Goal: Use online tool/utility: Utilize a website feature to perform a specific function

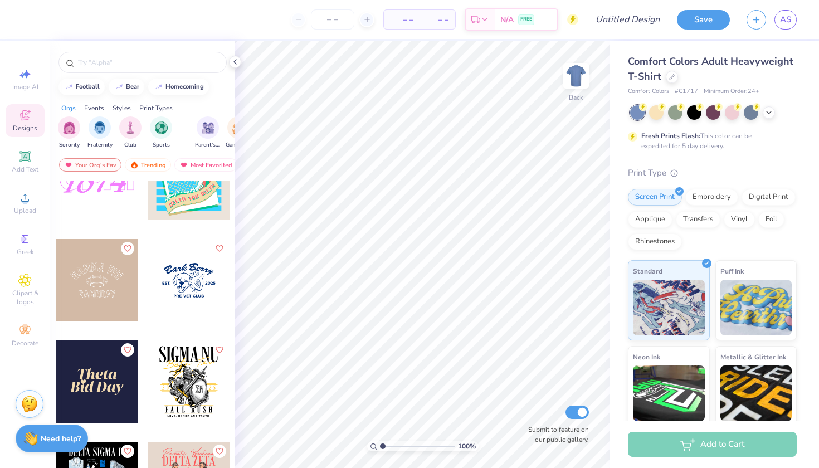
scroll to position [3515, 0]
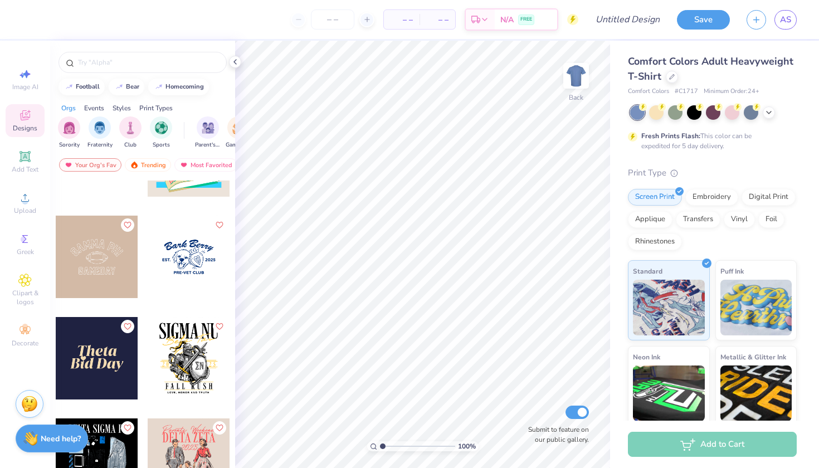
click at [184, 245] on div at bounding box center [189, 257] width 82 height 82
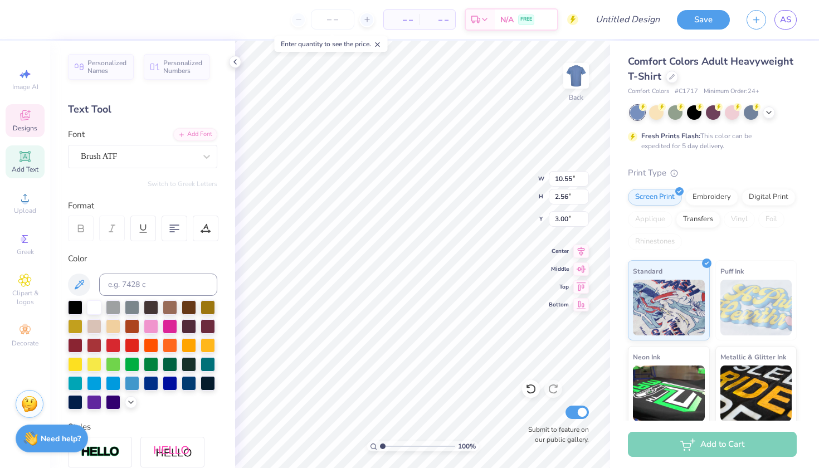
scroll to position [0, 3]
click at [203, 154] on icon at bounding box center [206, 156] width 11 height 11
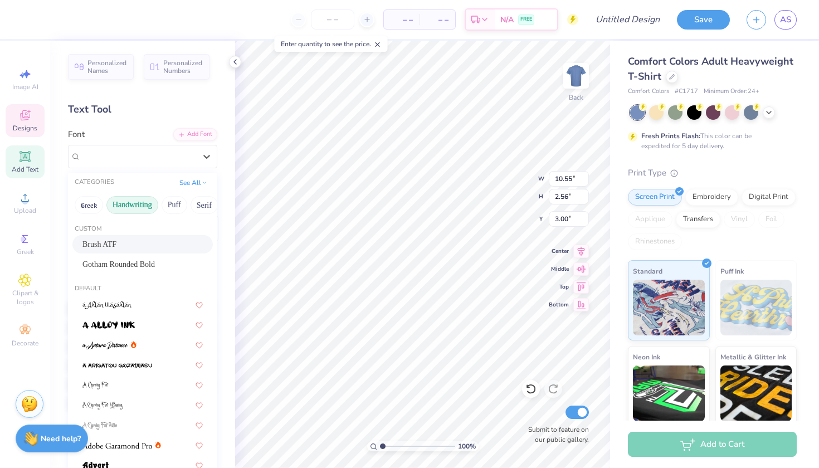
click at [131, 211] on button "Handwriting" at bounding box center [132, 205] width 52 height 18
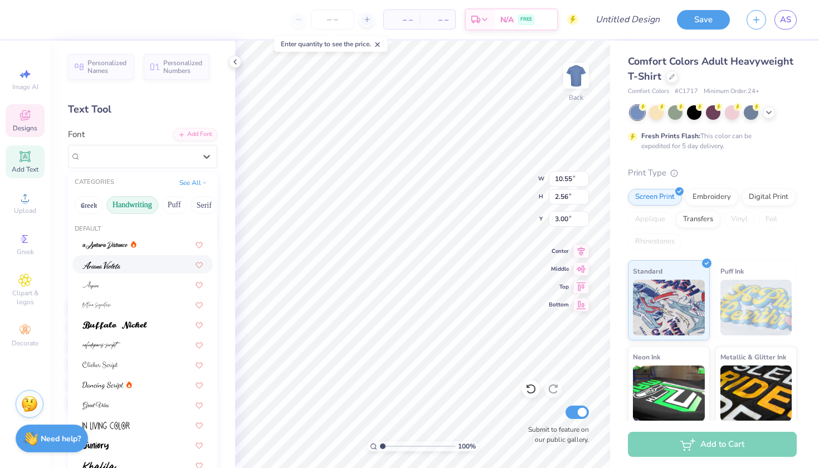
click at [134, 270] on div at bounding box center [142, 265] width 120 height 12
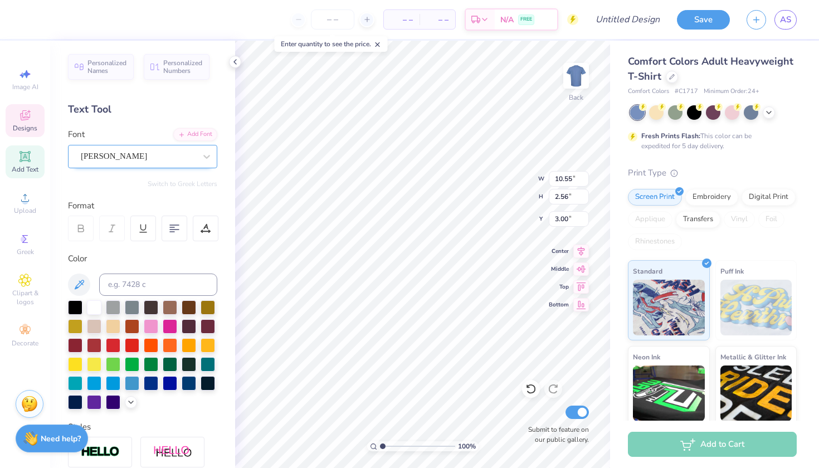
click at [165, 153] on div "[PERSON_NAME]" at bounding box center [138, 156] width 117 height 17
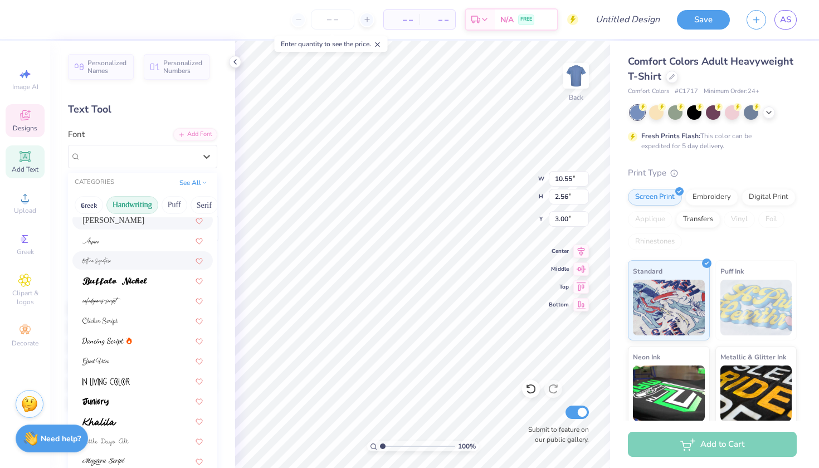
scroll to position [71, 0]
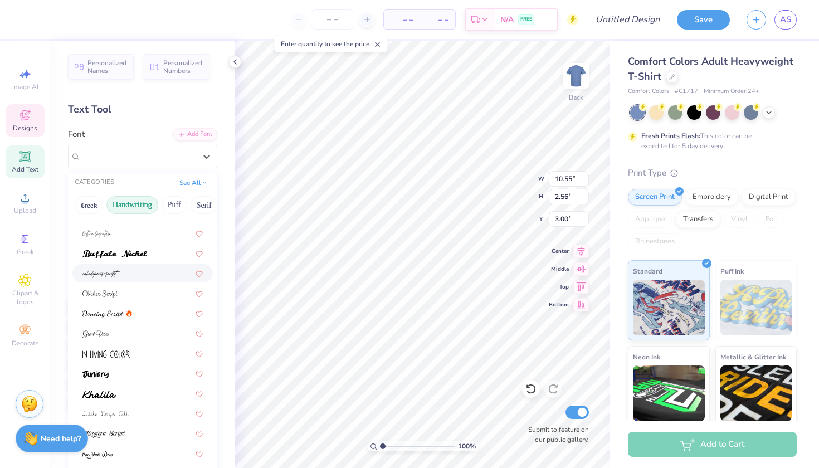
click at [154, 274] on div at bounding box center [142, 273] width 120 height 12
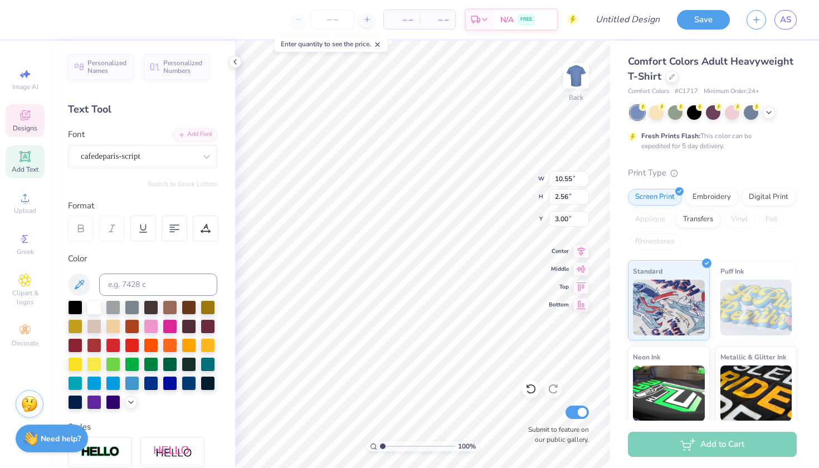
scroll to position [0, 1]
type textarea "[PERSON_NAME] Family Hall"
click at [169, 159] on div "cafedeparis-script" at bounding box center [138, 156] width 117 height 17
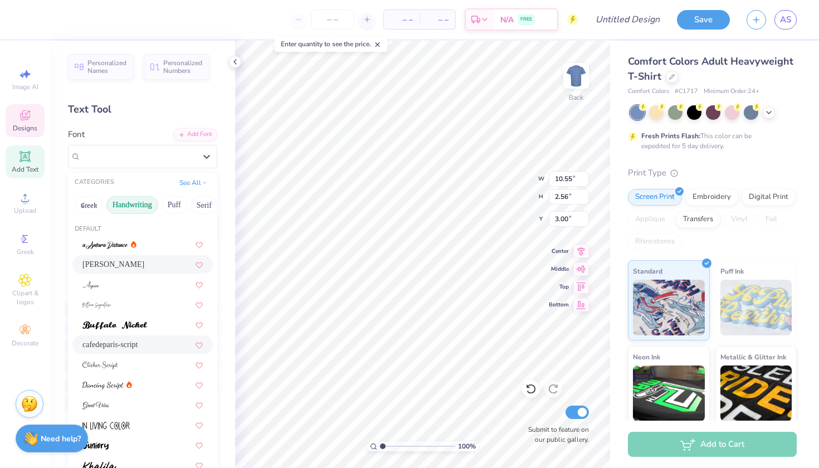
click at [143, 266] on div "[PERSON_NAME]" at bounding box center [142, 265] width 120 height 12
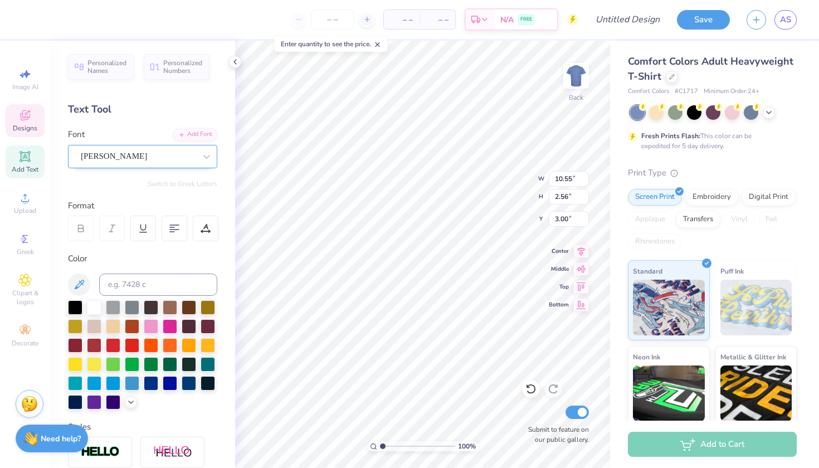
click at [179, 160] on div "[PERSON_NAME]" at bounding box center [138, 156] width 117 height 17
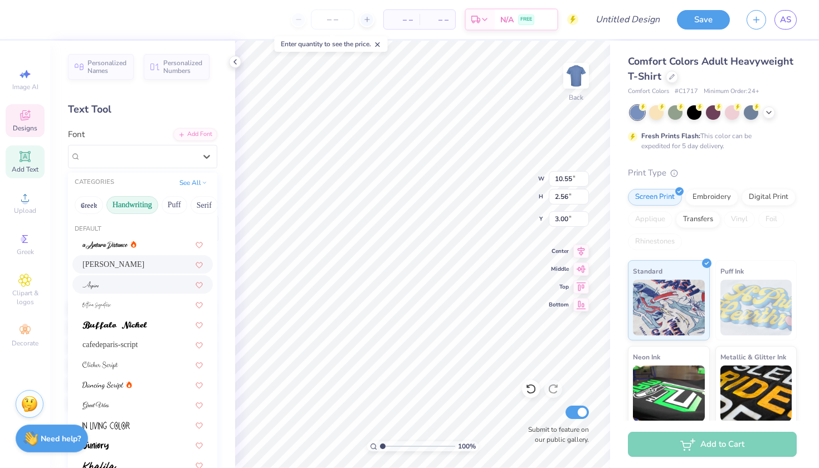
click at [147, 292] on div at bounding box center [142, 284] width 140 height 18
click at [201, 165] on div at bounding box center [207, 157] width 20 height 20
click at [155, 303] on div at bounding box center [142, 305] width 120 height 12
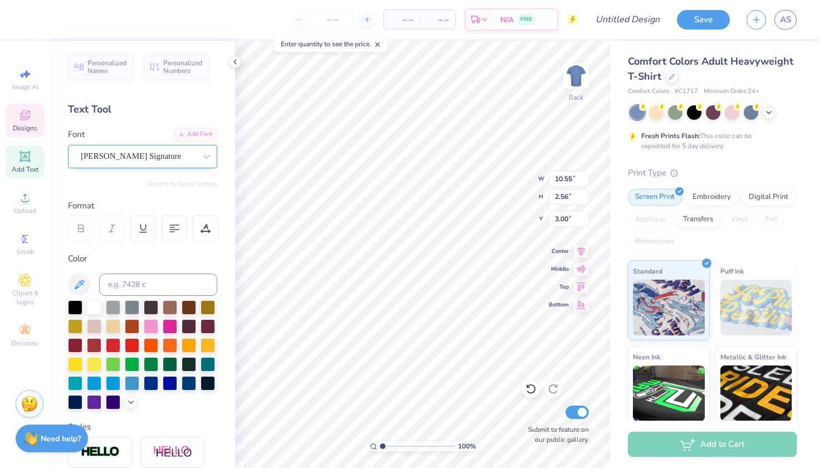
click at [192, 159] on div "[PERSON_NAME] Signature" at bounding box center [138, 156] width 117 height 17
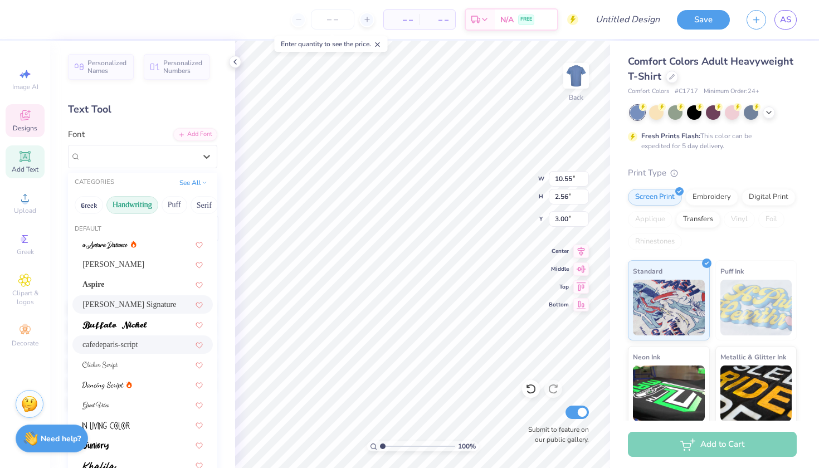
click at [145, 348] on div "cafedeparis-script" at bounding box center [142, 345] width 120 height 12
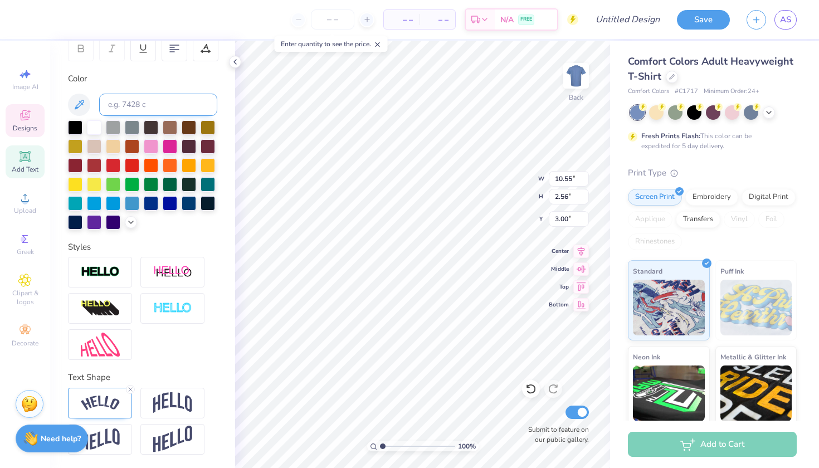
scroll to position [180, 0]
click at [109, 399] on img at bounding box center [100, 403] width 39 height 15
click at [170, 403] on img at bounding box center [172, 402] width 39 height 21
click at [108, 402] on img at bounding box center [100, 403] width 39 height 15
click at [158, 411] on img at bounding box center [172, 402] width 39 height 21
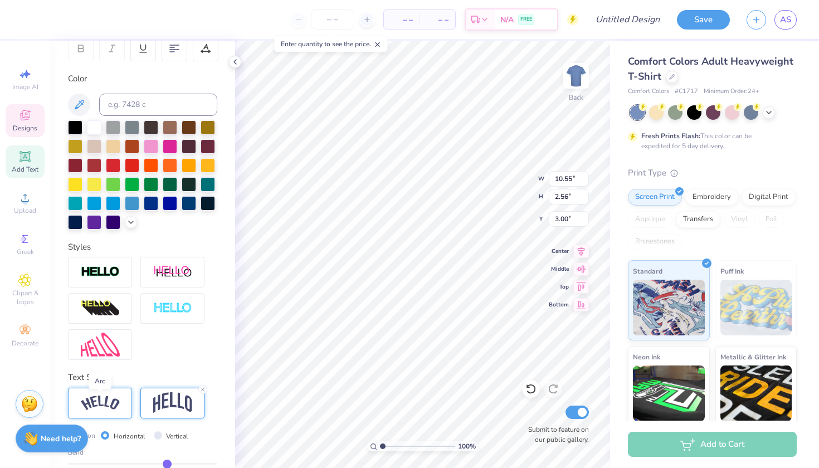
click at [111, 399] on img at bounding box center [100, 403] width 39 height 15
click at [174, 404] on img at bounding box center [172, 402] width 39 height 21
click at [114, 408] on img at bounding box center [100, 403] width 39 height 15
click at [144, 410] on div at bounding box center [172, 403] width 64 height 31
click at [108, 412] on div at bounding box center [100, 403] width 64 height 31
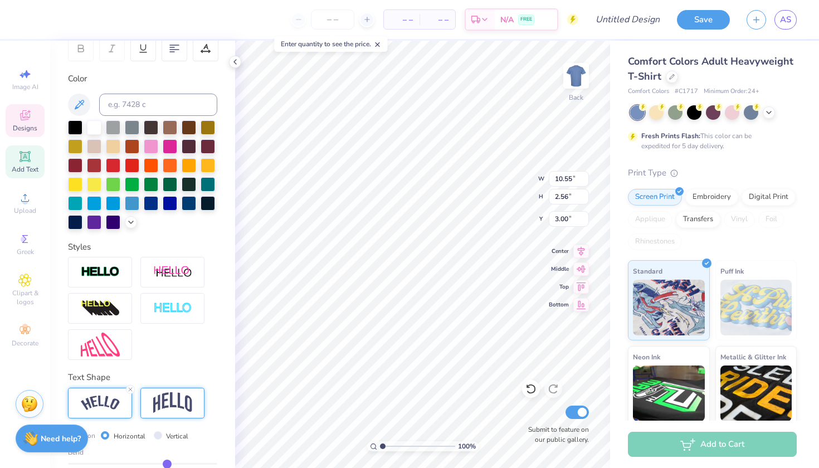
click at [157, 413] on img at bounding box center [172, 402] width 39 height 21
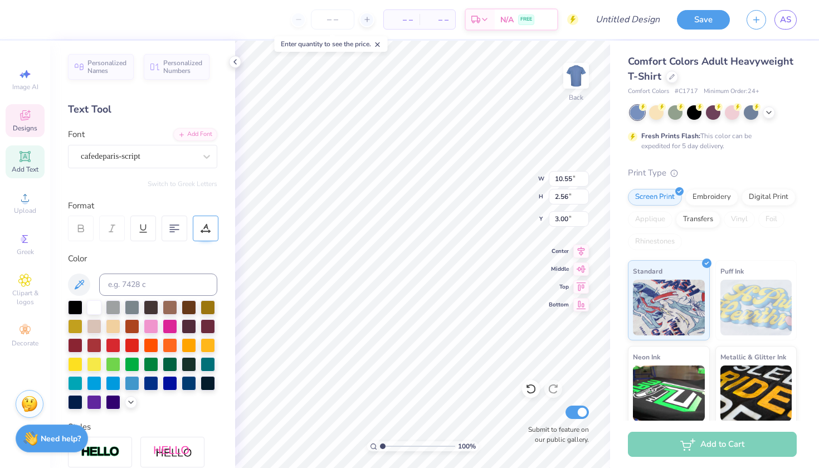
scroll to position [0, 0]
type textarea "2020"
type input "10.60"
type input "3.36"
type input "2.60"
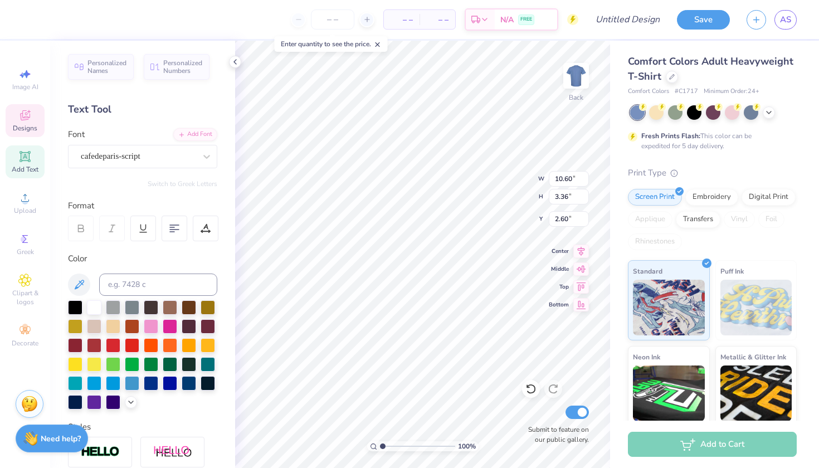
type input "1.71"
type input "0.62"
type input "6.97"
type input "0.61"
click at [584, 199] on input "0.61" at bounding box center [569, 197] width 40 height 16
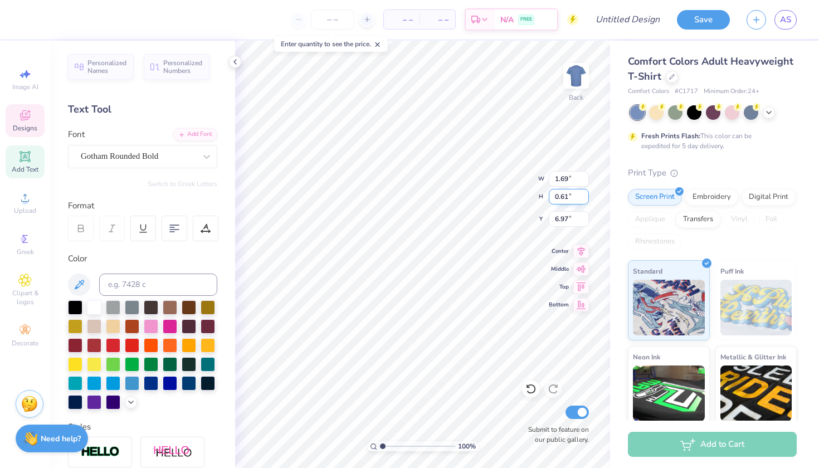
type input "0.79"
type input "0.29"
type input "1.21"
type input "0.34"
type input "6.80"
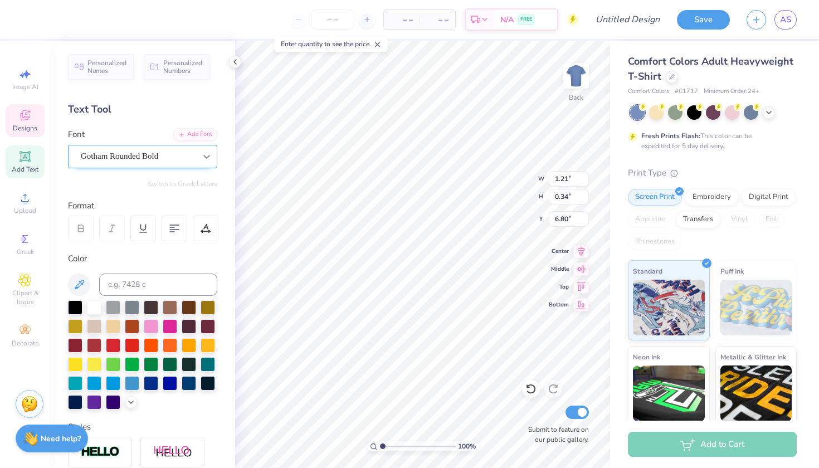
click at [202, 154] on icon at bounding box center [206, 156] width 11 height 11
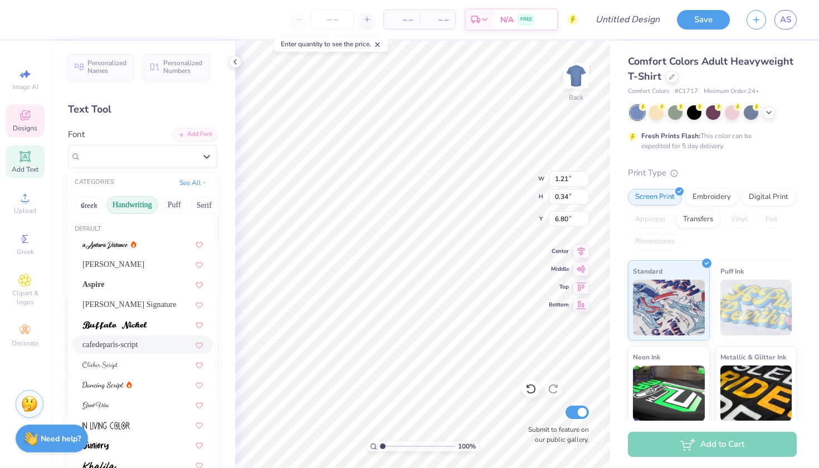
click at [143, 345] on div "cafedeparis-script" at bounding box center [142, 345] width 120 height 12
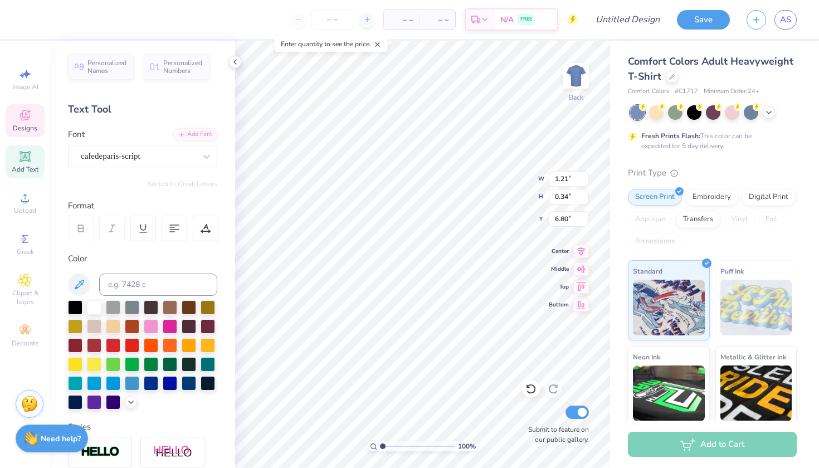
type input "0.34"
type input "0.14"
type input "6.90"
click at [197, 154] on div at bounding box center [207, 157] width 20 height 20
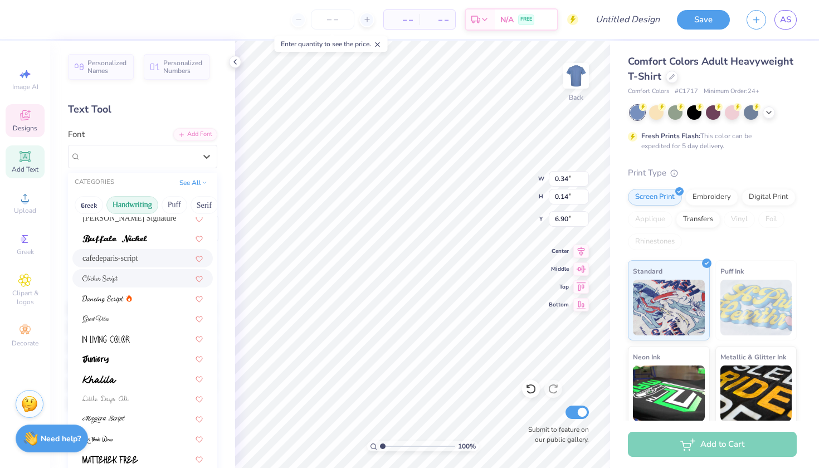
scroll to position [91, 0]
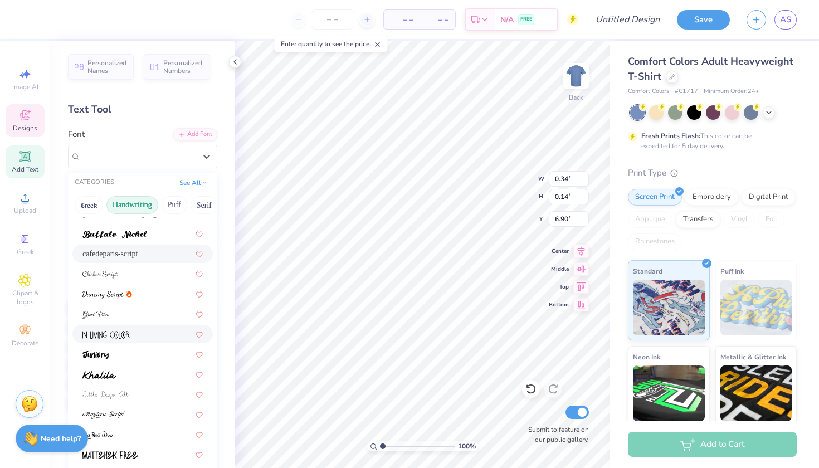
click at [150, 339] on div at bounding box center [142, 334] width 120 height 12
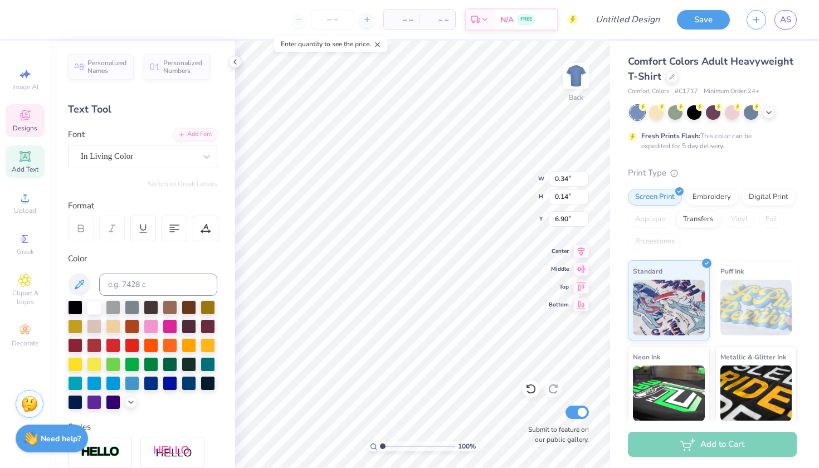
type input "0.69"
type input "0.31"
type input "6.82"
click at [196, 159] on div "In Living Color" at bounding box center [138, 156] width 117 height 17
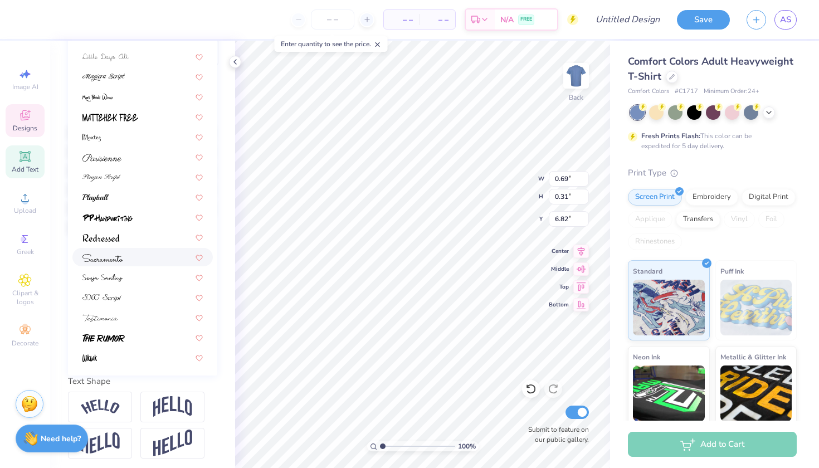
scroll to position [180, 0]
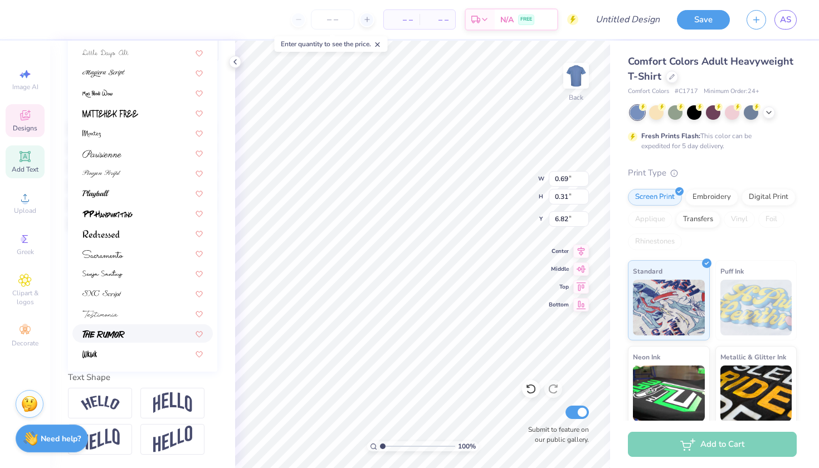
click at [158, 329] on div at bounding box center [142, 334] width 120 height 12
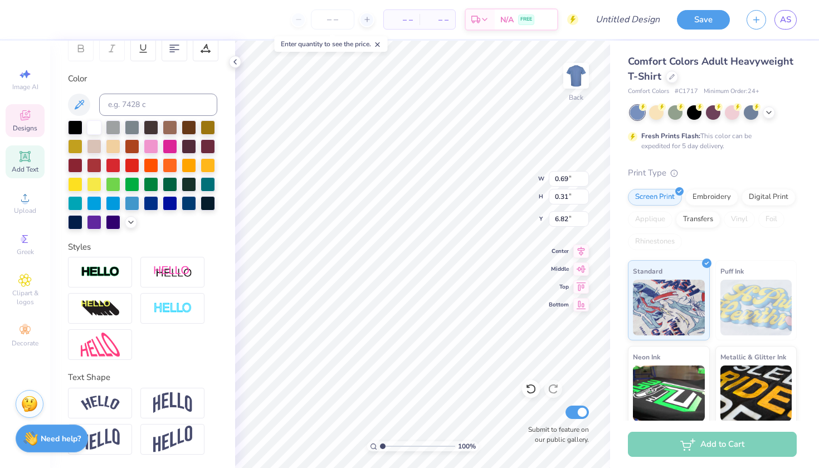
type input "0.95"
type input "0.35"
type input "6.80"
type input "0.79"
type input "0.29"
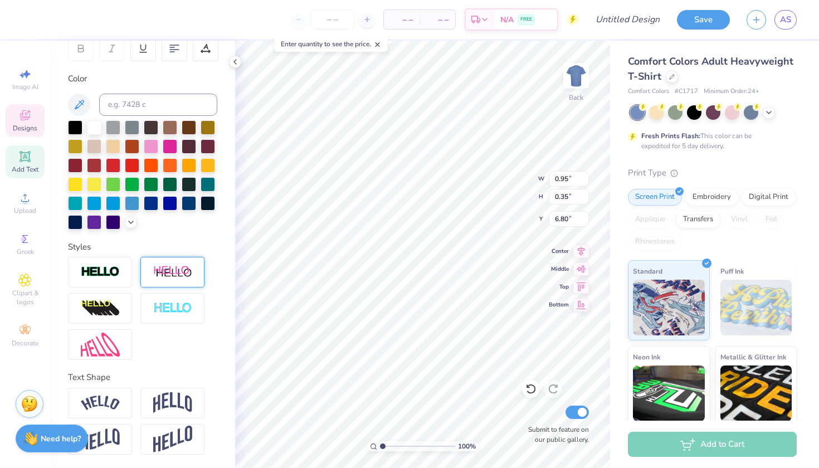
type input "6.97"
click at [193, 99] on input at bounding box center [158, 105] width 118 height 22
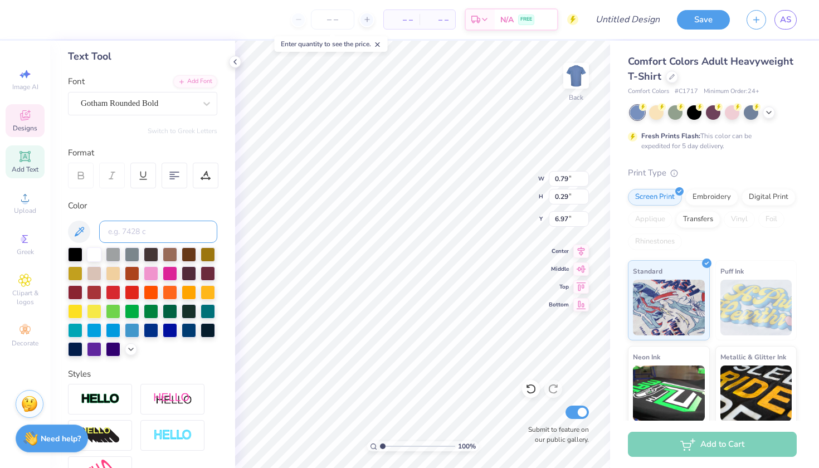
scroll to position [31, 0]
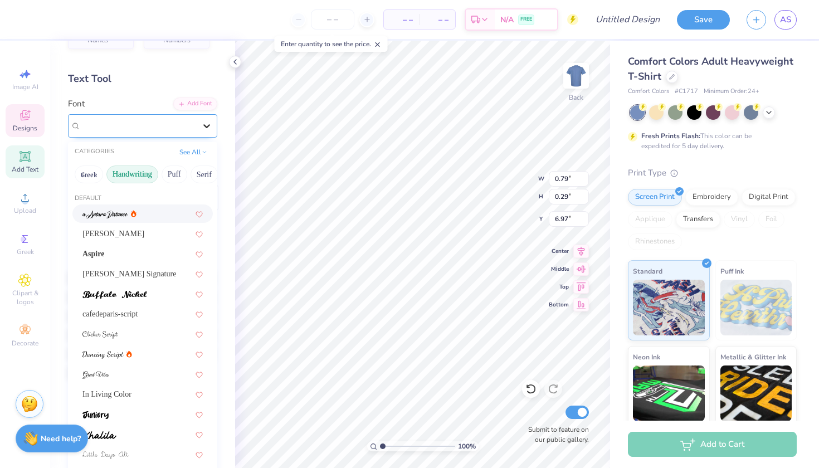
click at [199, 125] on div at bounding box center [207, 126] width 20 height 20
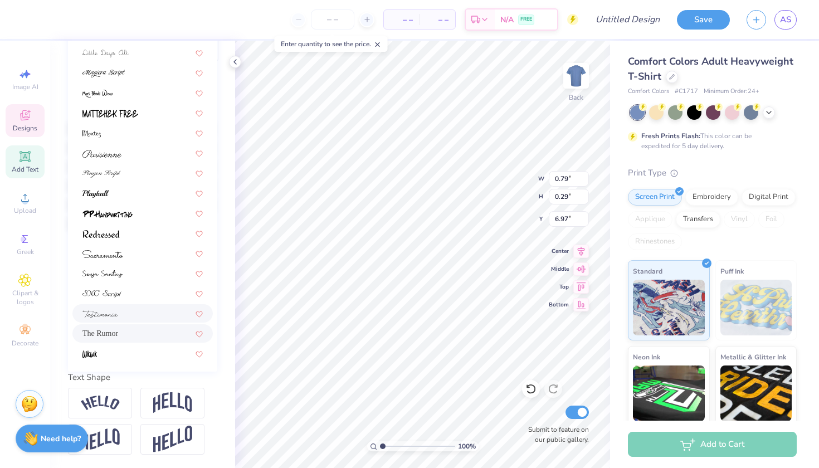
scroll to position [180, 0]
click at [144, 339] on div "The Rumor" at bounding box center [142, 334] width 120 height 12
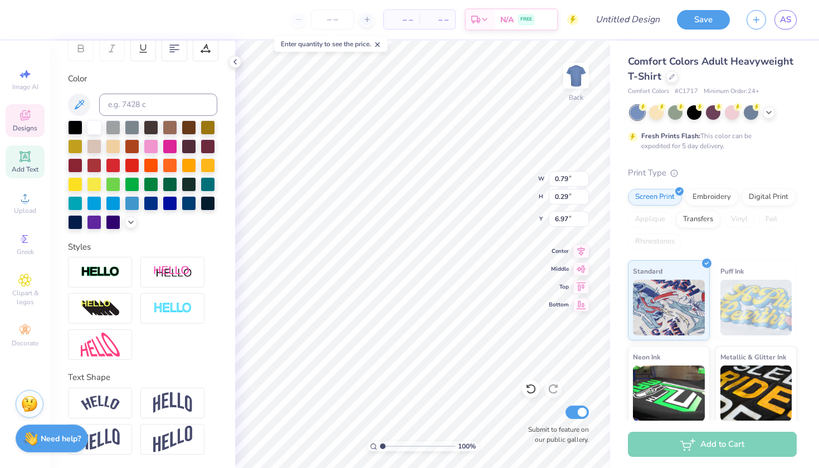
type input "0.77"
type input "0.36"
type input "6.93"
type input "9.74"
click at [31, 120] on icon at bounding box center [24, 115] width 13 height 13
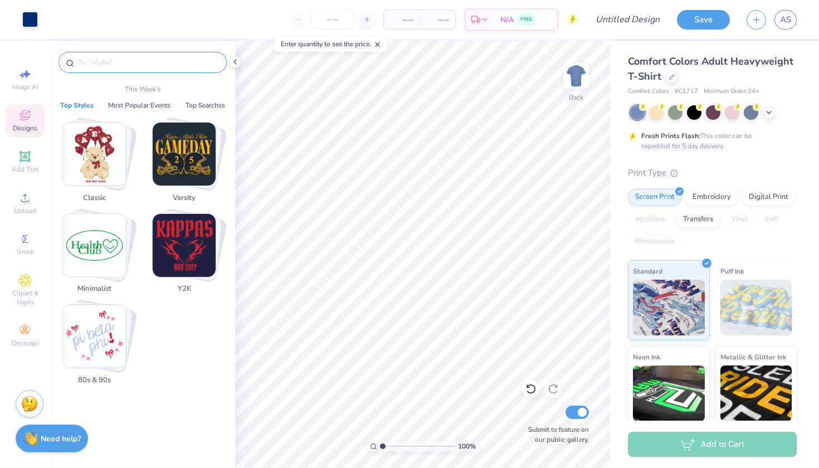
click at [150, 57] on input "text" at bounding box center [148, 62] width 143 height 11
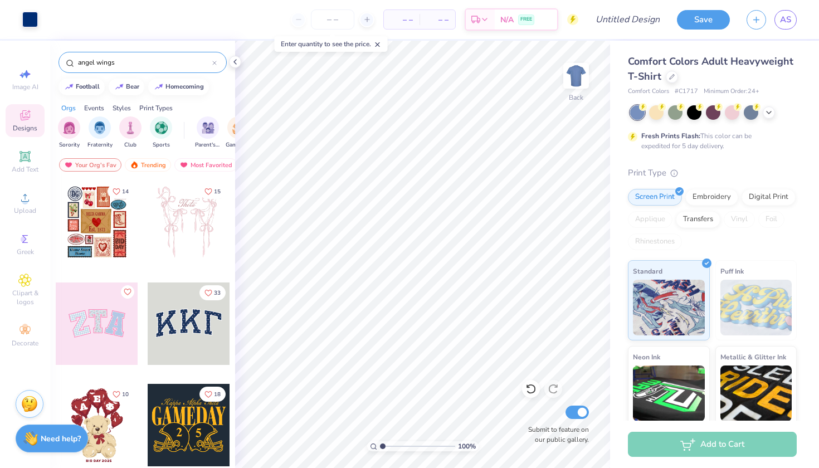
type input "angel wings"
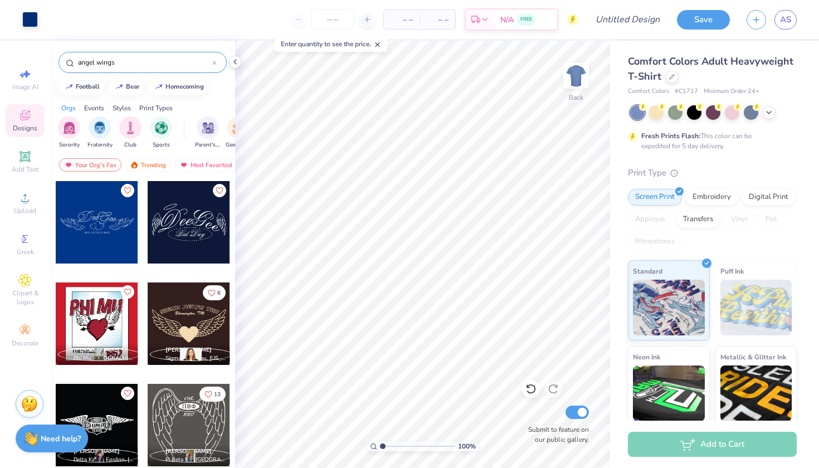
scroll to position [0, 0]
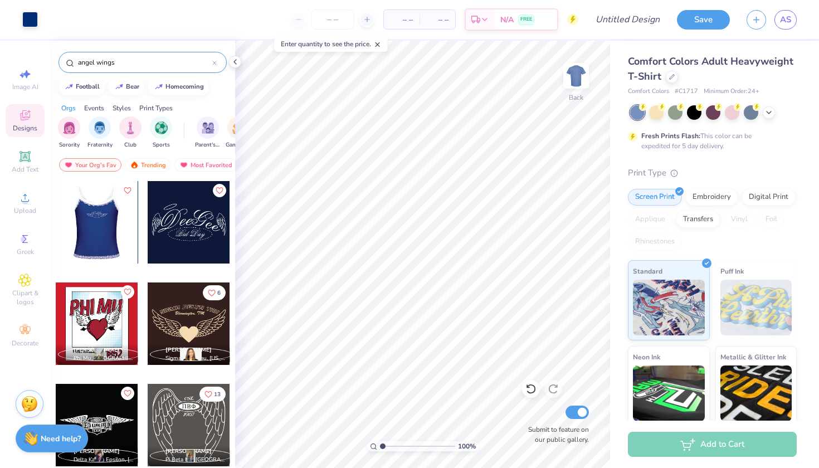
click at [118, 240] on div at bounding box center [96, 222] width 82 height 82
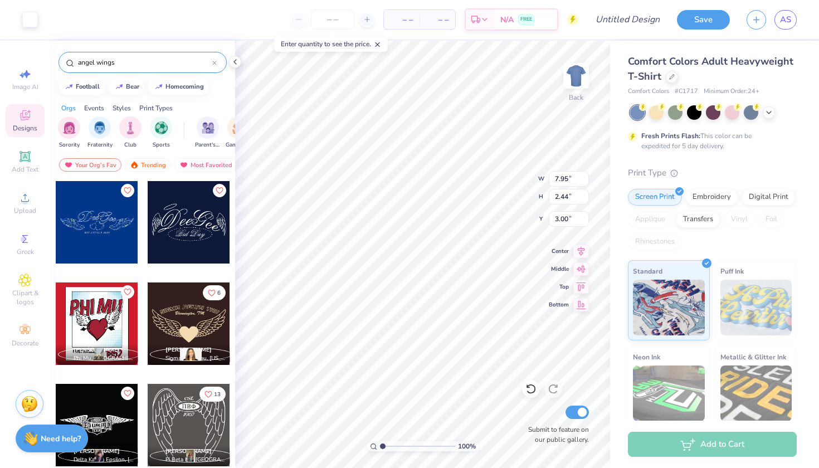
type input "5.57"
type input "10.60"
type input "3.36"
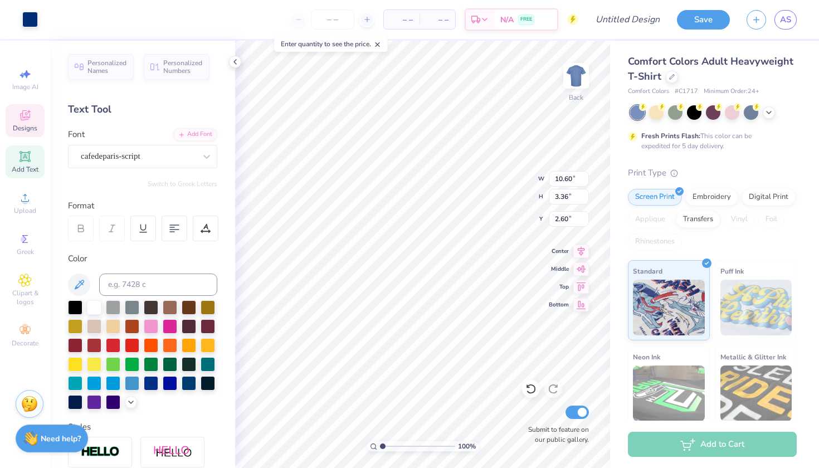
type input "2.64"
type input "3.07"
type input "1.50"
type input "6.14"
click at [183, 339] on div at bounding box center [189, 344] width 14 height 14
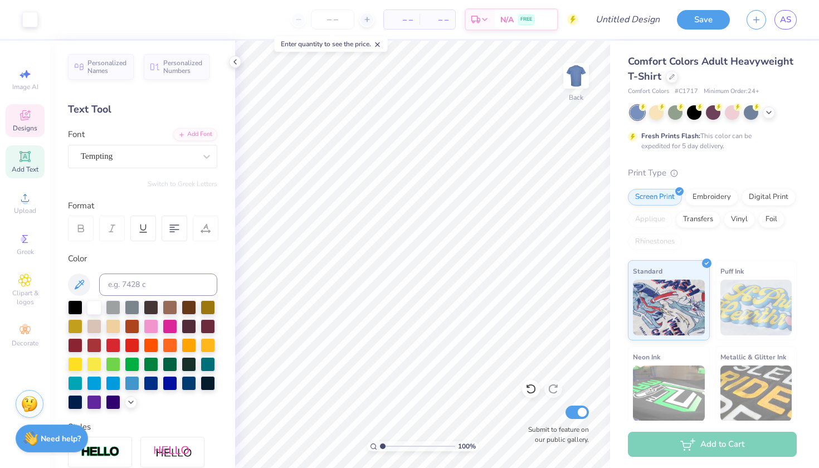
click at [27, 116] on icon at bounding box center [25, 115] width 10 height 10
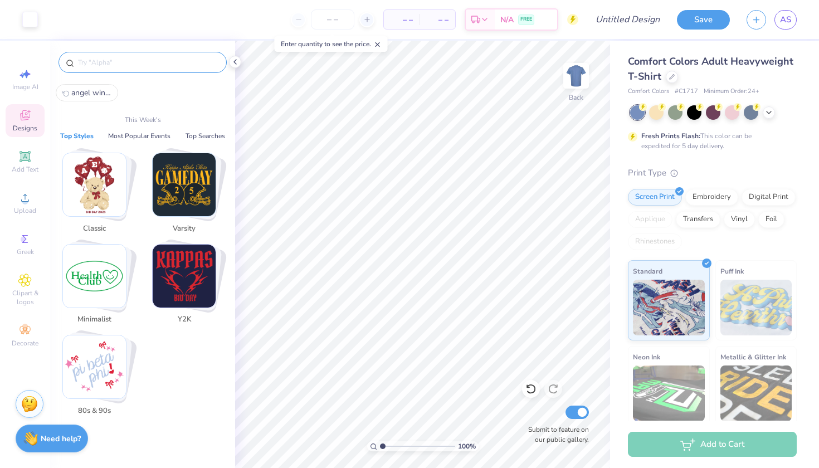
click at [150, 65] on input "text" at bounding box center [148, 62] width 143 height 11
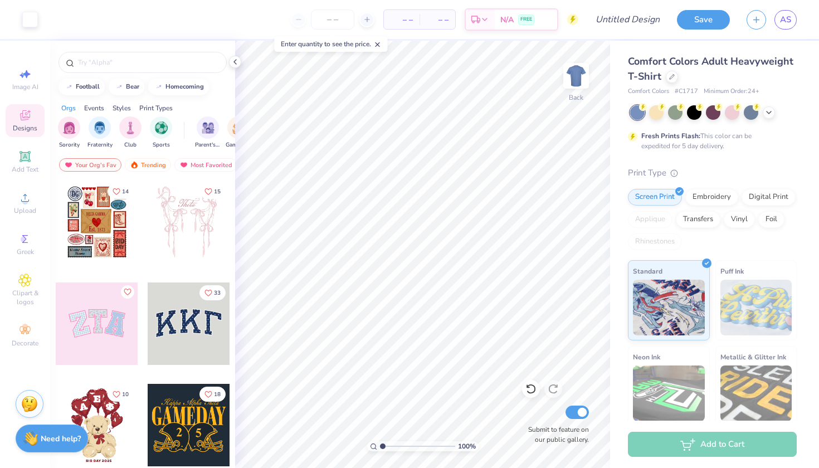
click at [110, 47] on div at bounding box center [142, 60] width 185 height 38
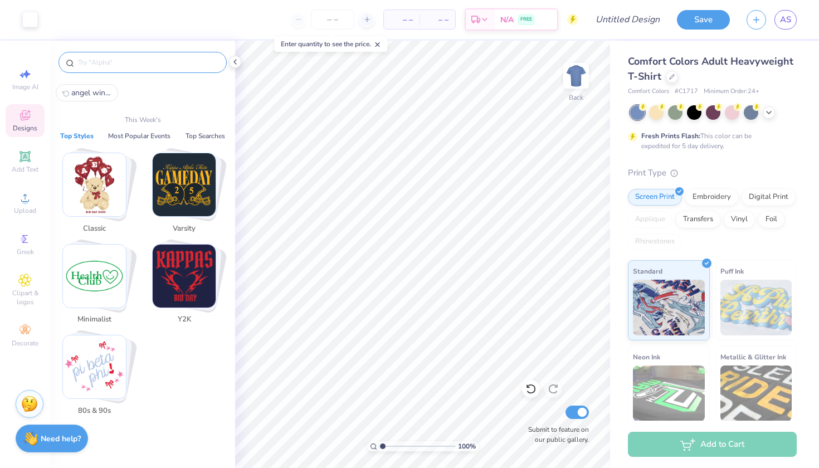
click at [110, 60] on input "text" at bounding box center [148, 62] width 143 height 11
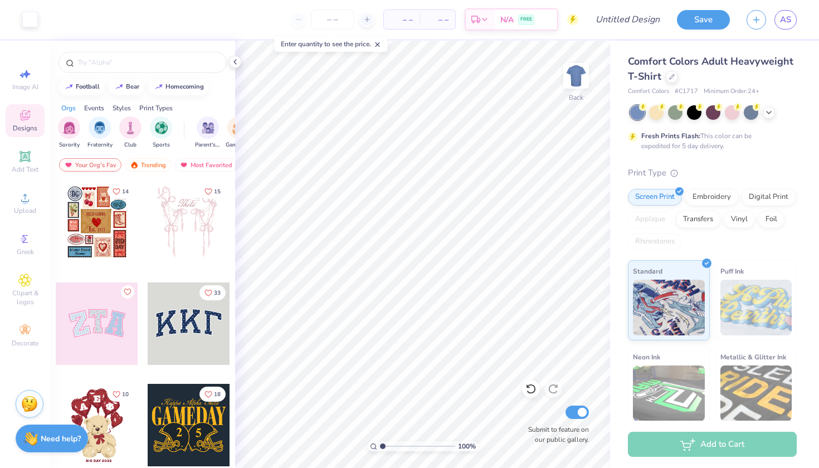
click at [35, 117] on div "Designs" at bounding box center [25, 120] width 39 height 33
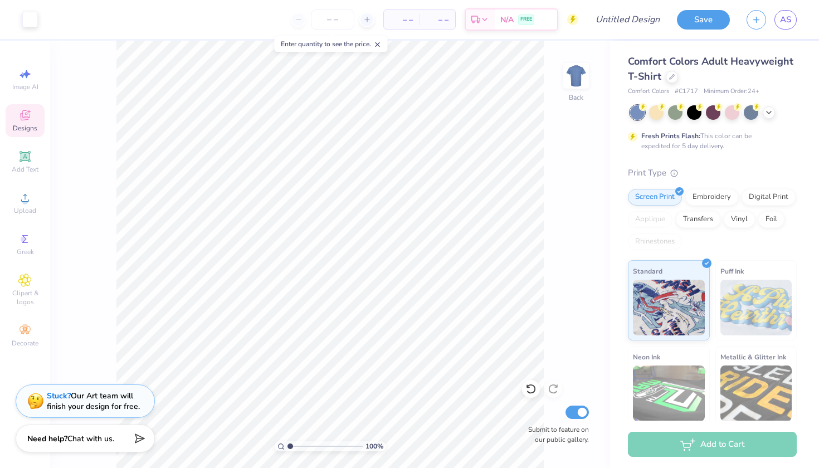
click at [25, 124] on span "Designs" at bounding box center [25, 128] width 25 height 9
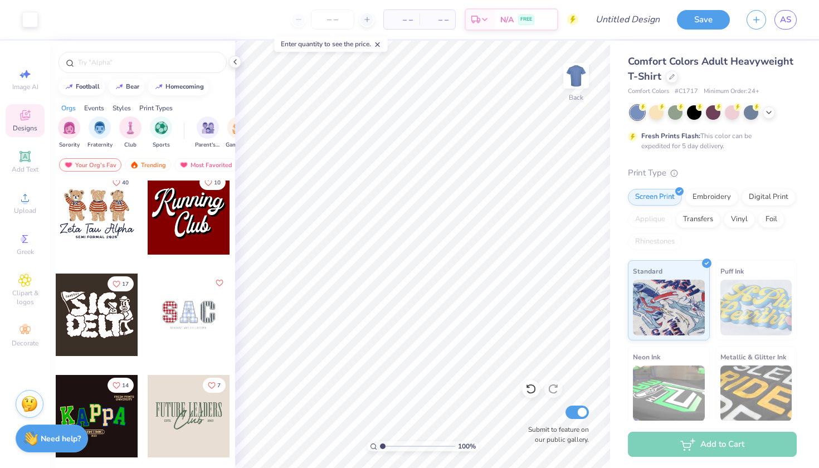
scroll to position [521, 0]
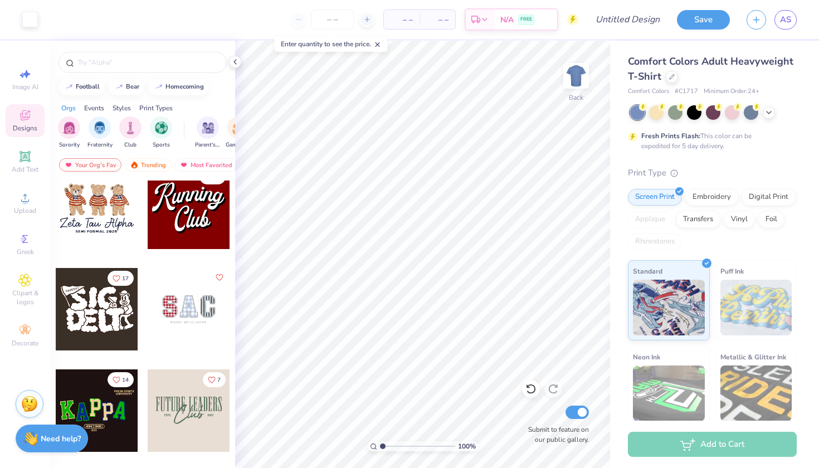
click at [110, 220] on div at bounding box center [97, 208] width 82 height 82
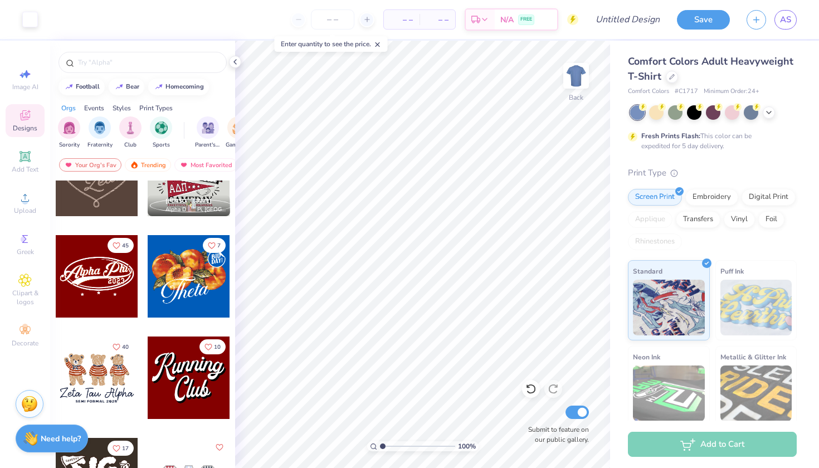
scroll to position [328, 0]
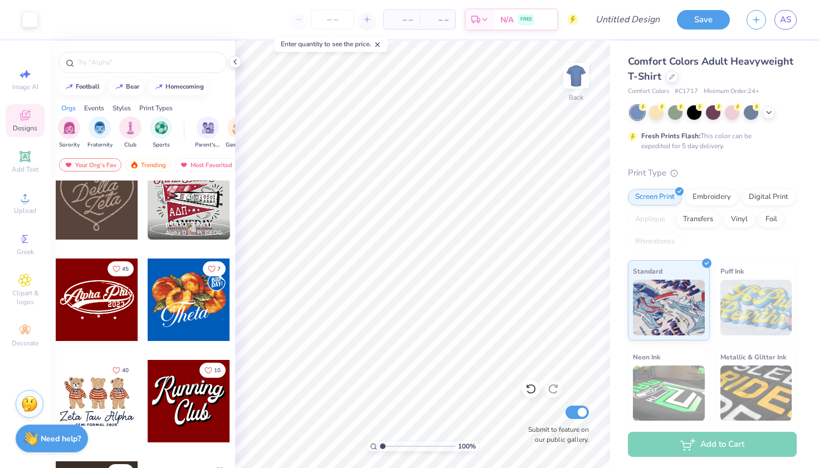
click at [31, 119] on icon at bounding box center [24, 115] width 13 height 13
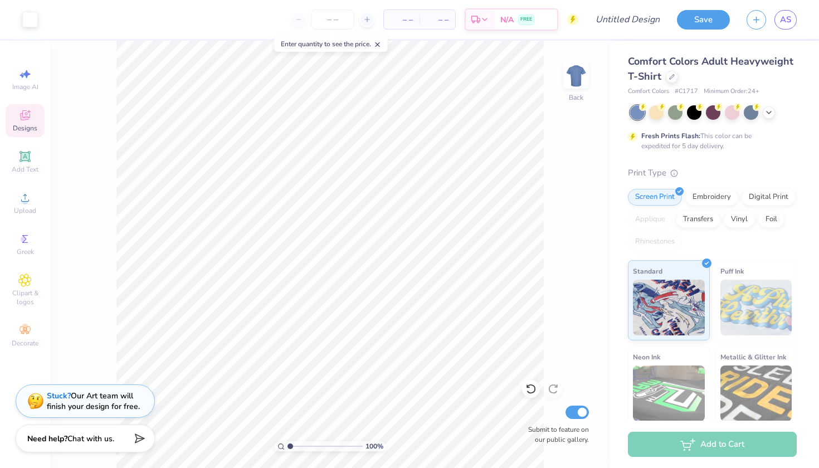
click at [31, 119] on icon at bounding box center [24, 115] width 13 height 13
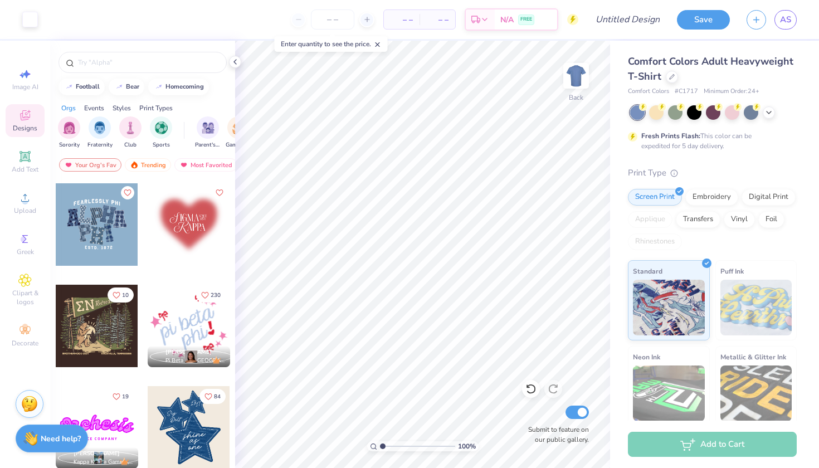
scroll to position [1286, 0]
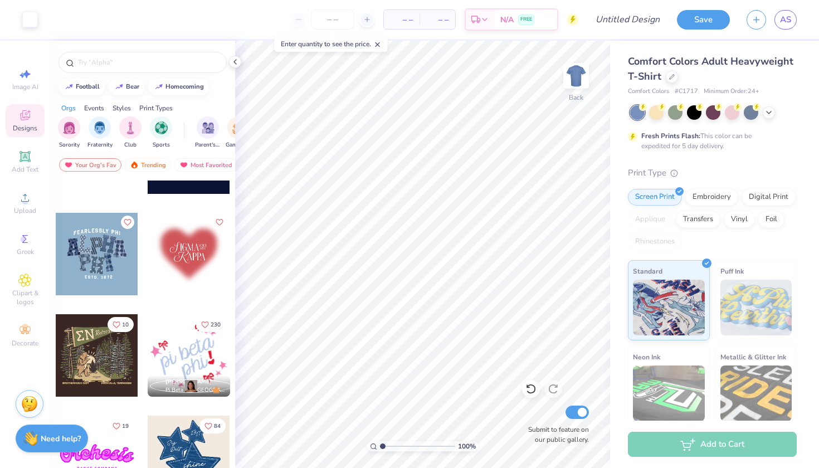
click at [115, 254] on div at bounding box center [97, 254] width 82 height 82
click at [108, 252] on div at bounding box center [97, 254] width 82 height 82
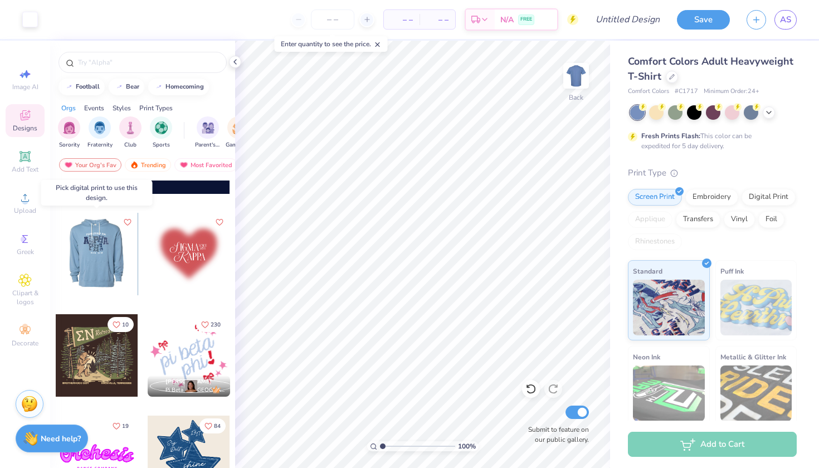
click at [100, 252] on div at bounding box center [96, 254] width 82 height 82
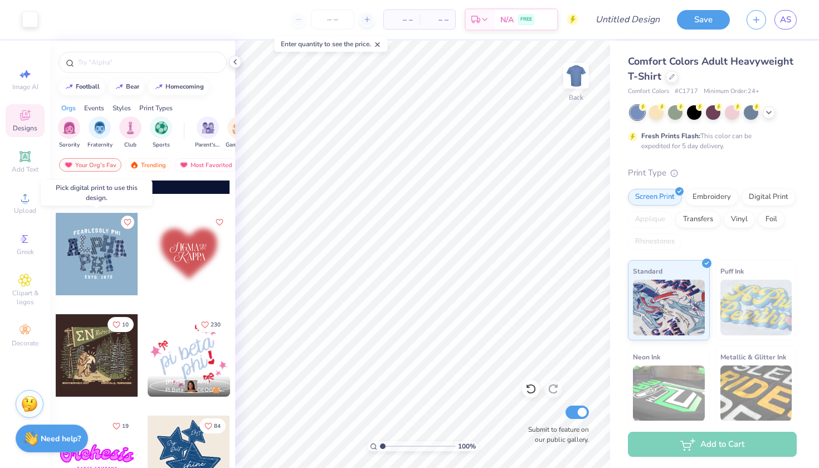
click at [107, 247] on div at bounding box center [97, 254] width 82 height 82
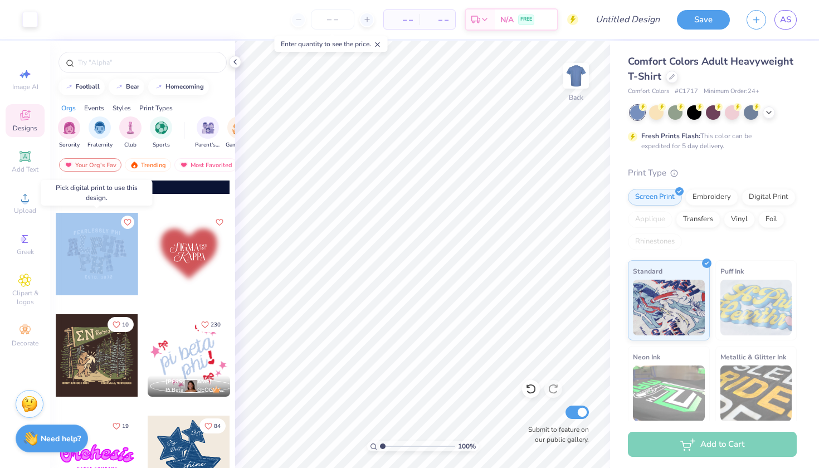
click at [107, 247] on div at bounding box center [97, 254] width 82 height 82
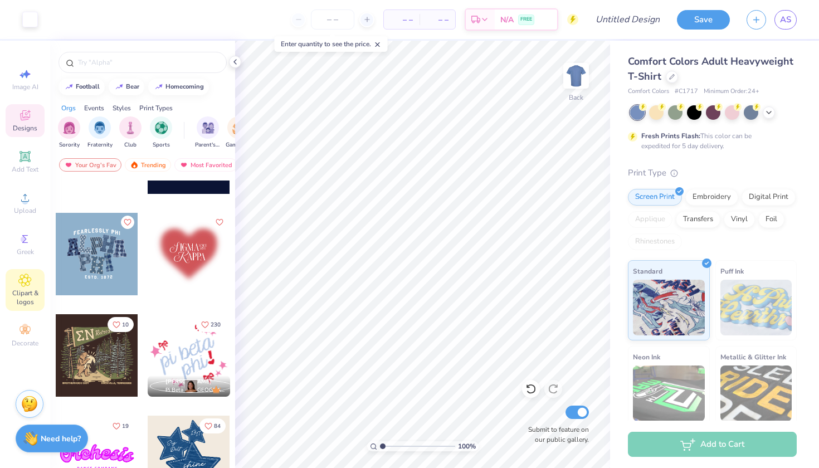
click at [29, 282] on icon at bounding box center [25, 280] width 12 height 12
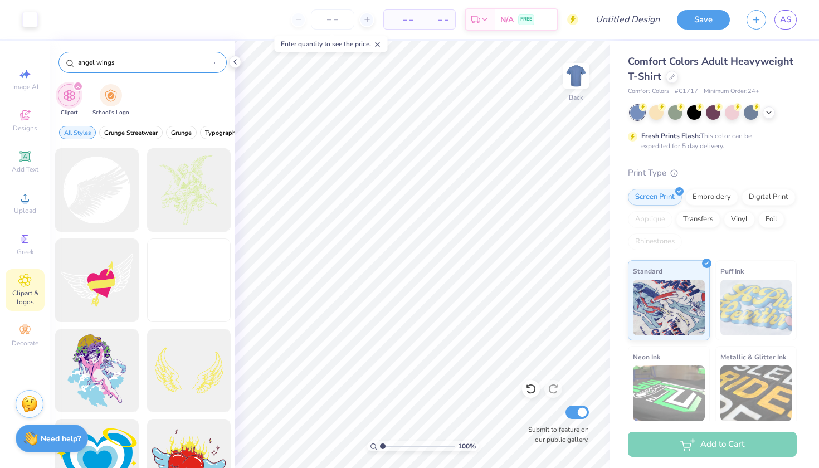
type input "angel wings"
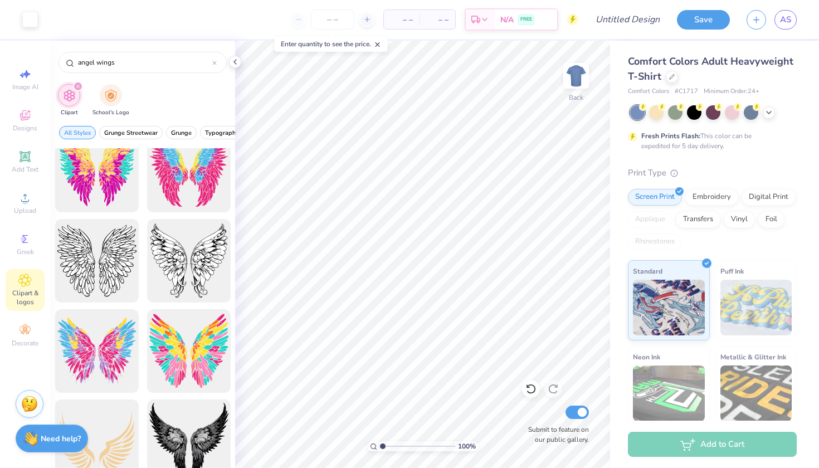
scroll to position [634, 0]
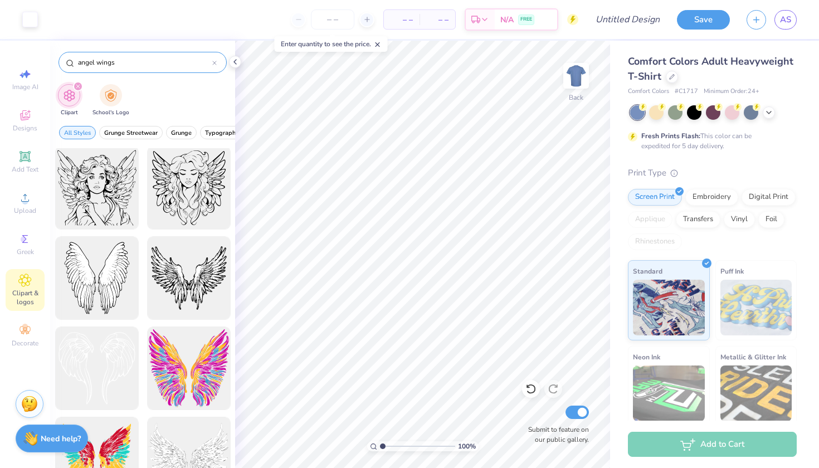
click at [211, 62] on input "angel wings" at bounding box center [144, 62] width 135 height 11
click at [213, 63] on icon at bounding box center [214, 63] width 4 height 4
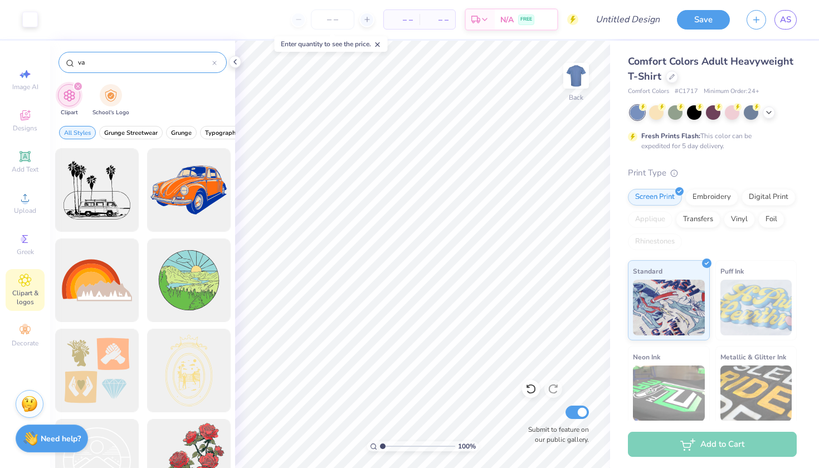
type input "v"
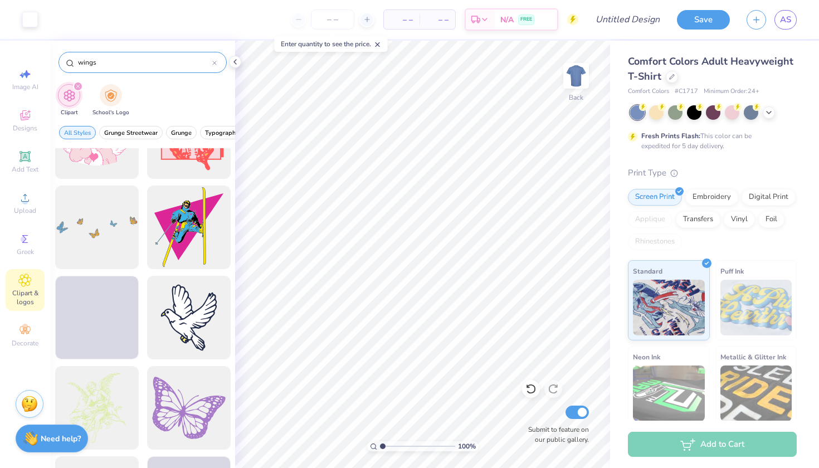
scroll to position [1688, 0]
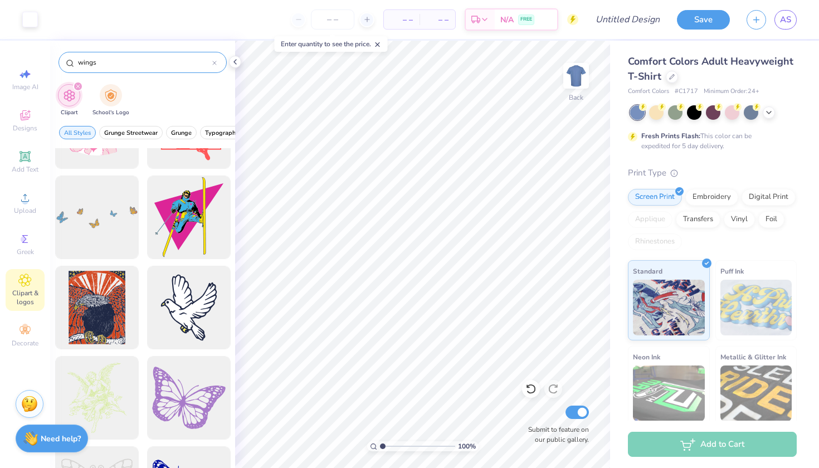
type input "wings"
click at [212, 63] on icon at bounding box center [214, 63] width 4 height 4
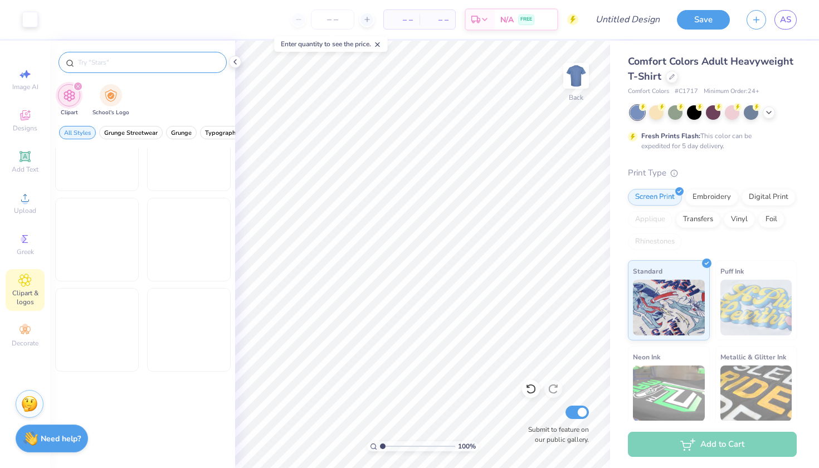
scroll to position [1124, 0]
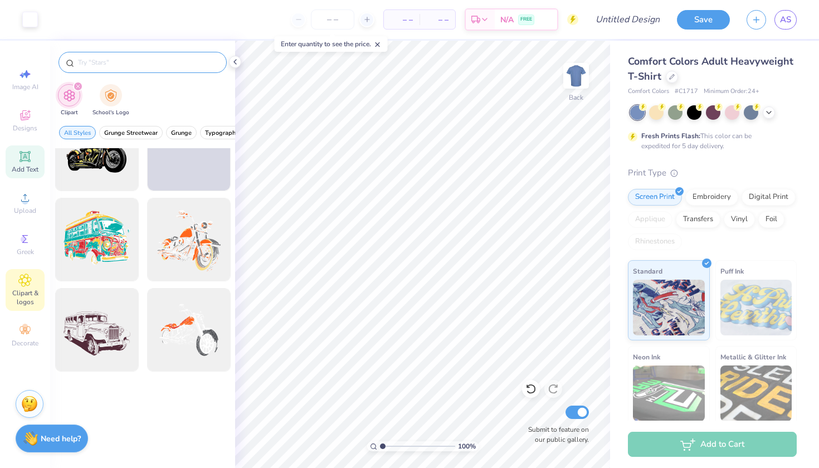
click at [20, 160] on icon at bounding box center [24, 156] width 13 height 13
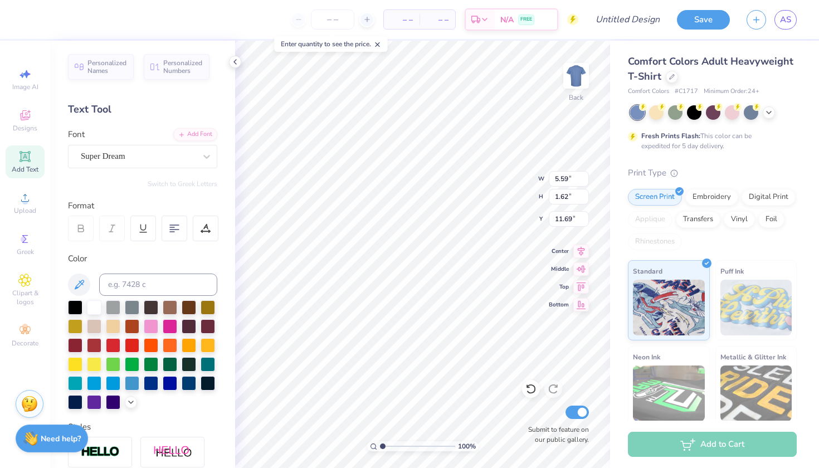
scroll to position [0, 4]
type textarea "[PERSON_NAME] Family Hall"
